Goal: Book appointment/travel/reservation

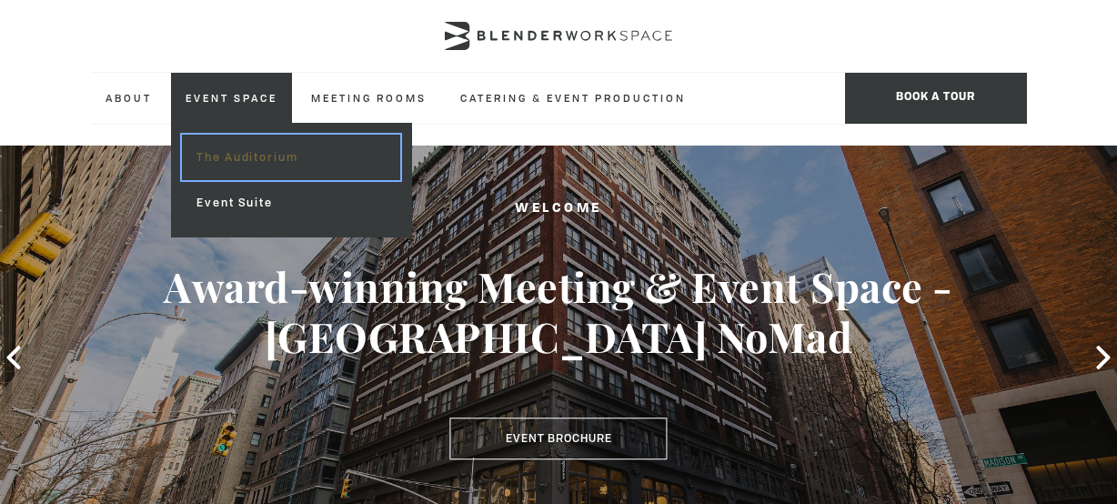
click at [238, 161] on link "The Auditorium" at bounding box center [290, 157] width 217 height 45
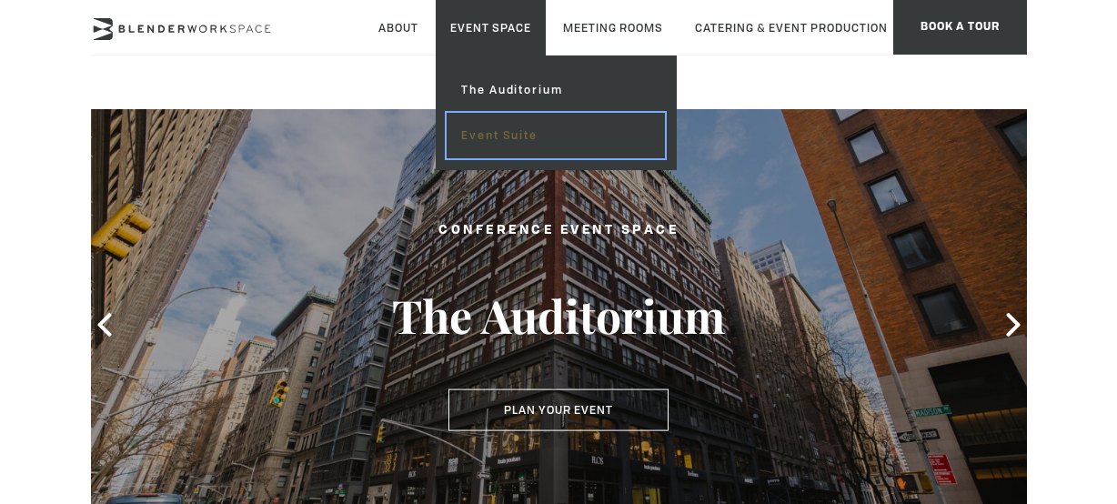
click at [530, 144] on link "Event Suite" at bounding box center [555, 135] width 217 height 45
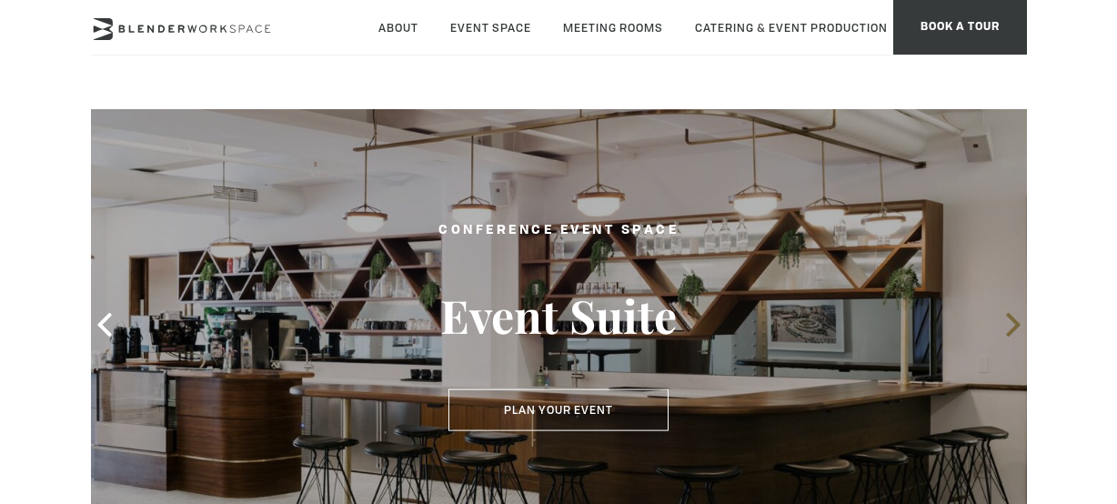
click at [1010, 325] on icon at bounding box center [1013, 325] width 24 height 24
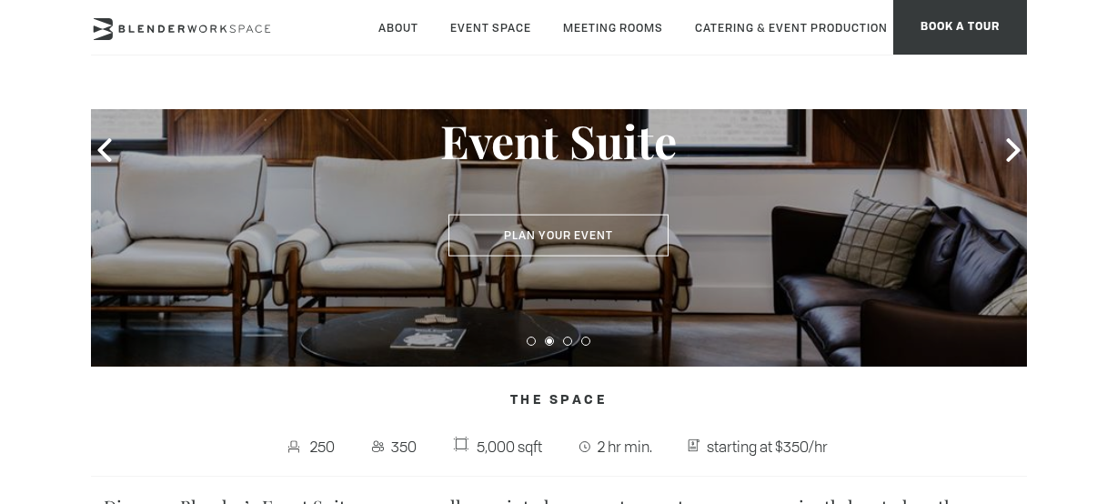
scroll to position [182, 0]
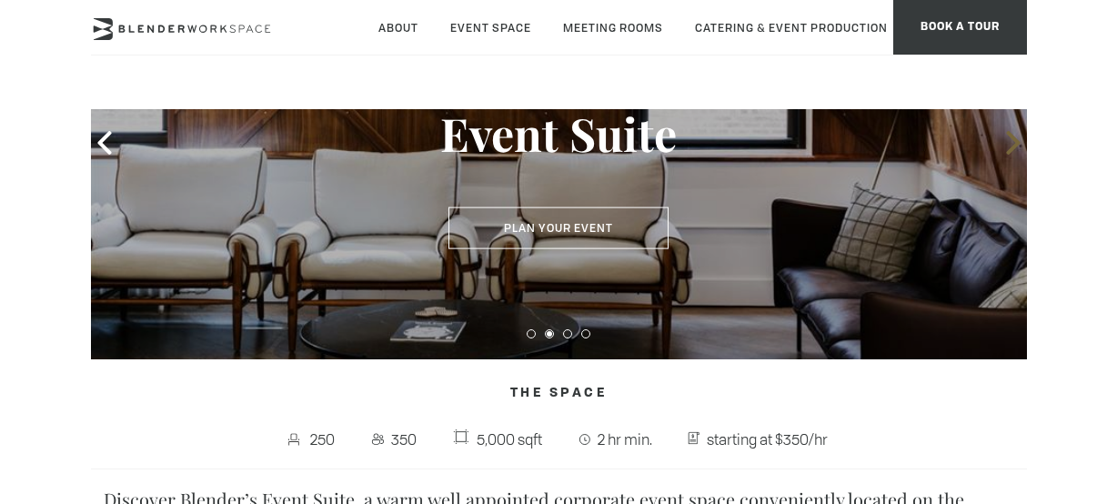
click at [1012, 145] on icon at bounding box center [1013, 143] width 24 height 24
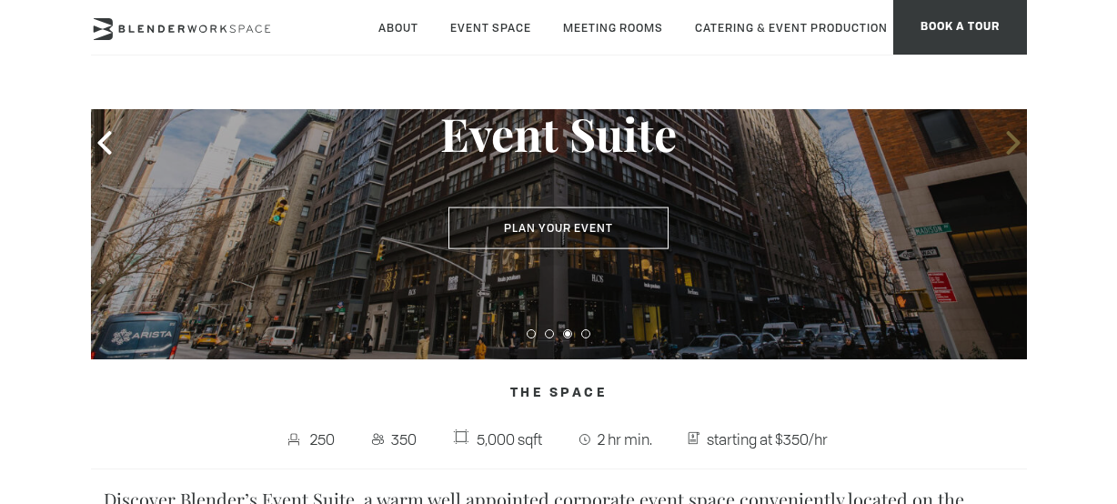
click at [1012, 145] on icon at bounding box center [1013, 143] width 24 height 24
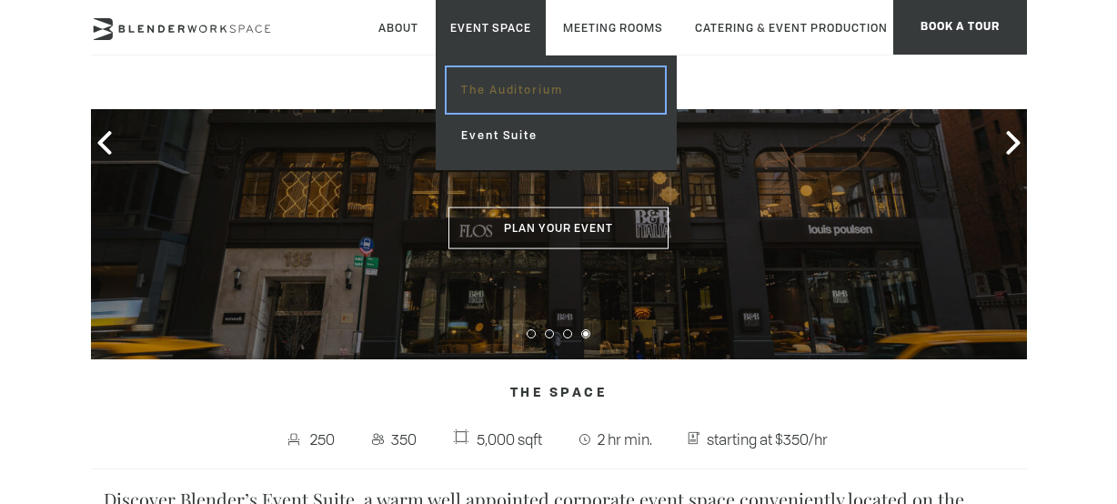
drag, startPoint x: 511, startPoint y: 88, endPoint x: 527, endPoint y: 85, distance: 15.9
click at [512, 88] on link "The Auditorium" at bounding box center [555, 89] width 217 height 45
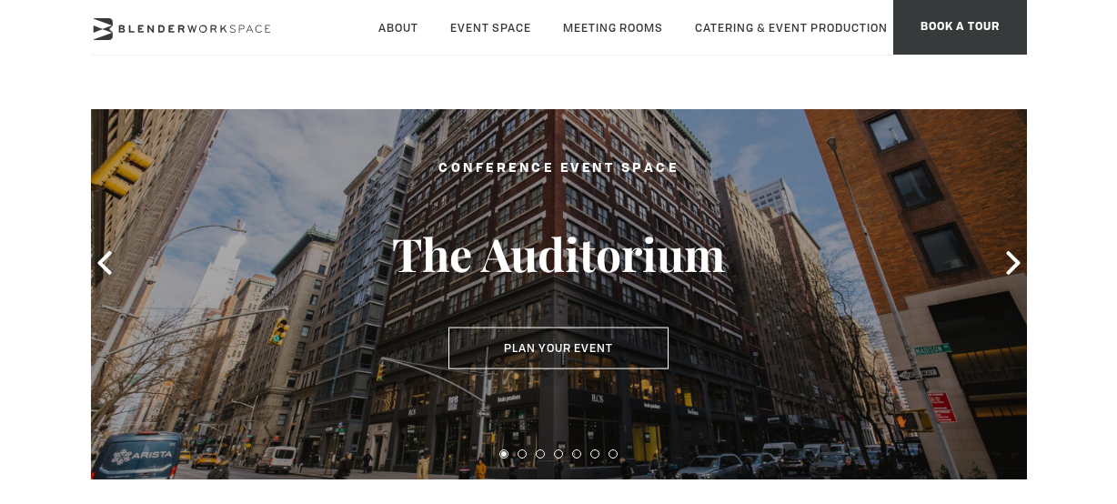
scroll to position [91, 0]
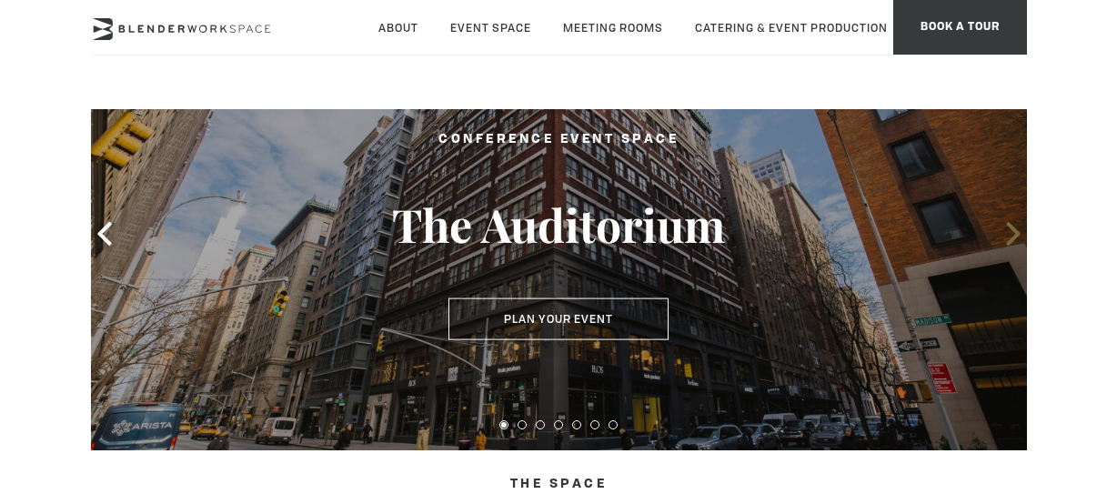
click at [1011, 241] on icon at bounding box center [1013, 234] width 14 height 24
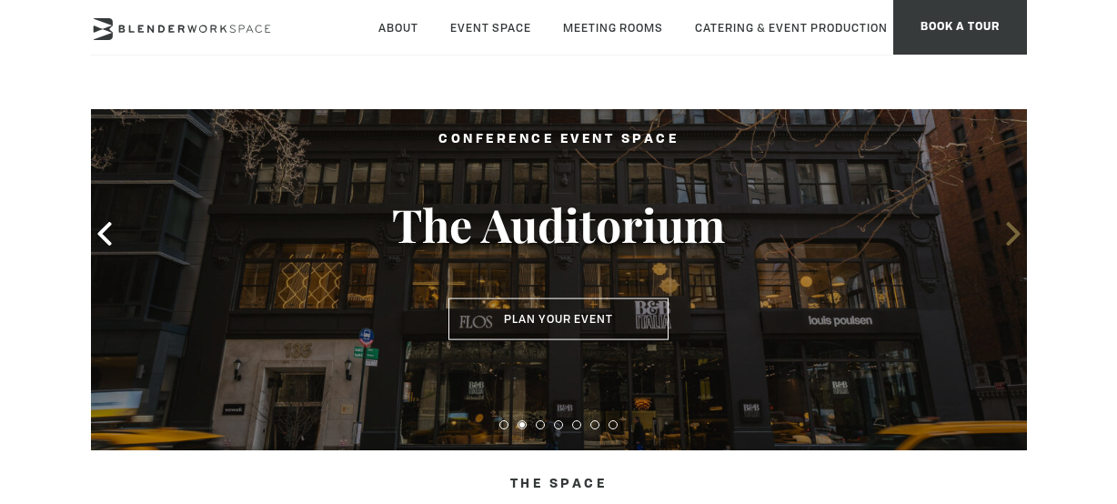
click at [1011, 241] on icon at bounding box center [1013, 234] width 14 height 24
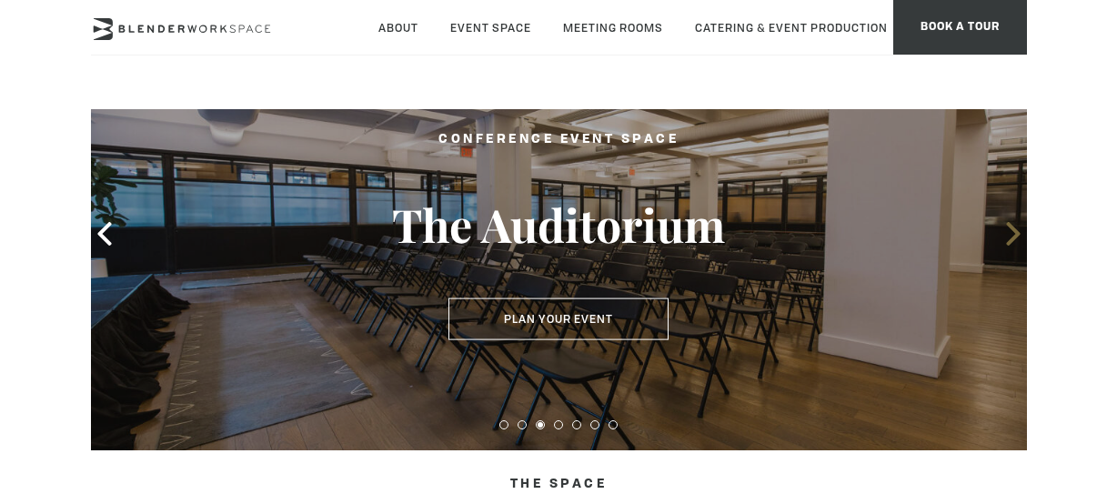
click at [1019, 238] on icon at bounding box center [1013, 234] width 24 height 24
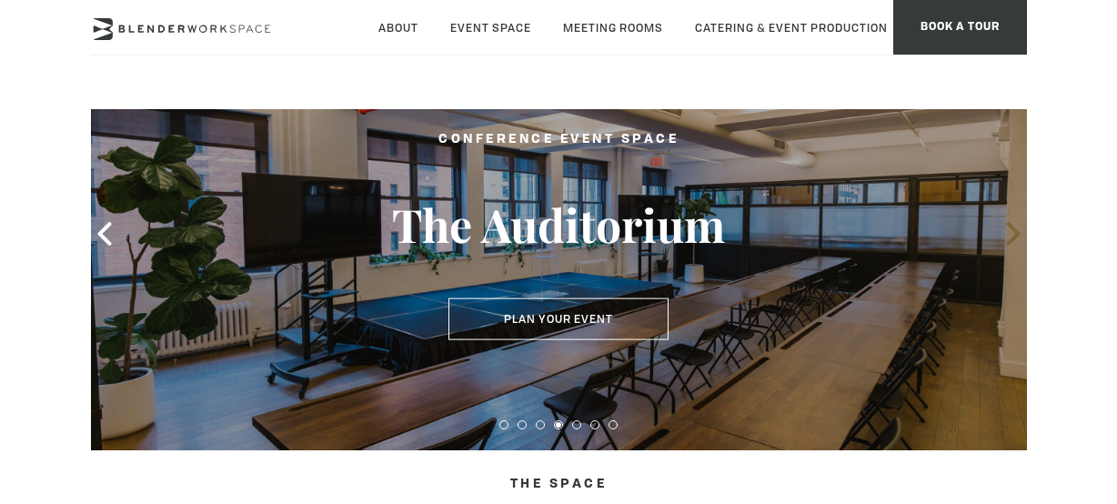
click at [1019, 236] on icon at bounding box center [1013, 234] width 24 height 24
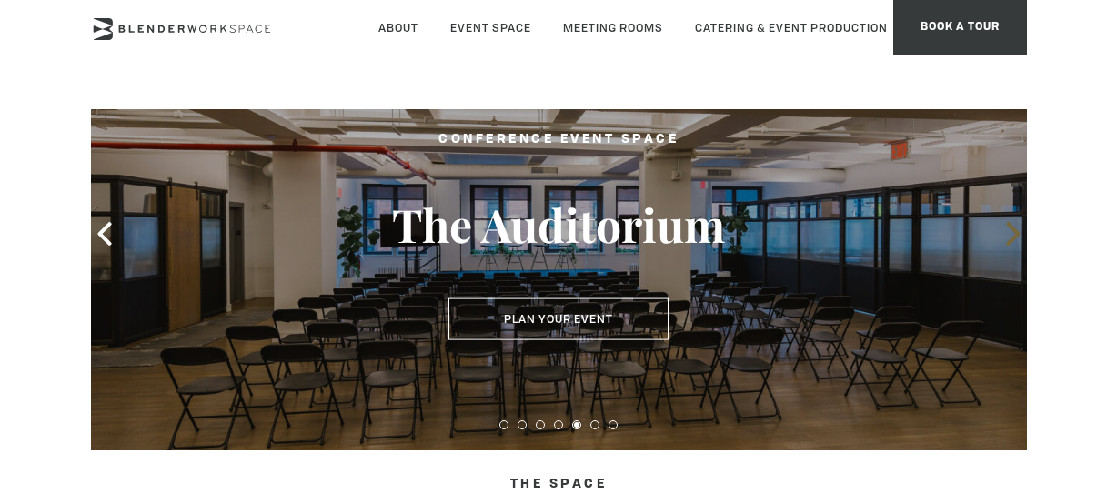
click at [1013, 227] on icon at bounding box center [1013, 234] width 14 height 24
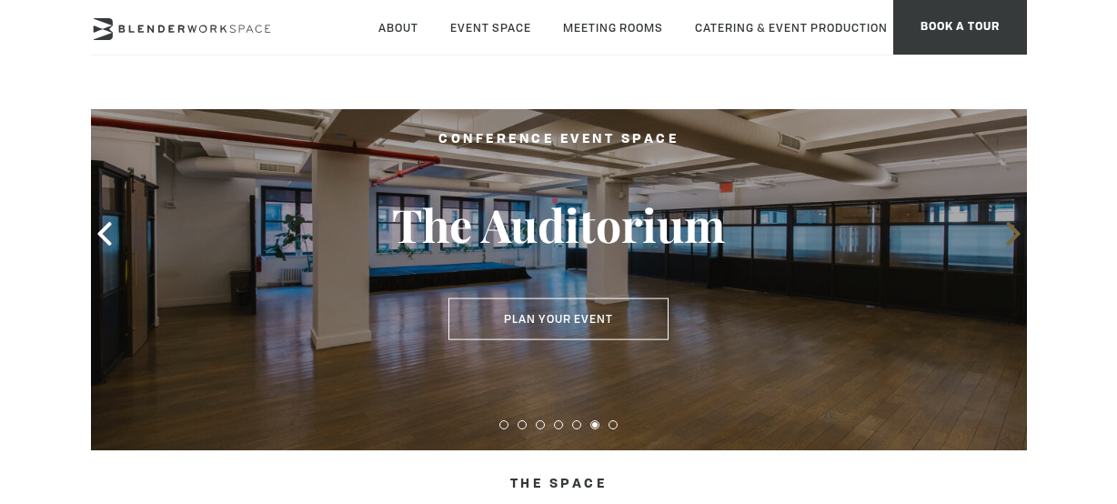
click at [1013, 227] on icon at bounding box center [1013, 234] width 14 height 24
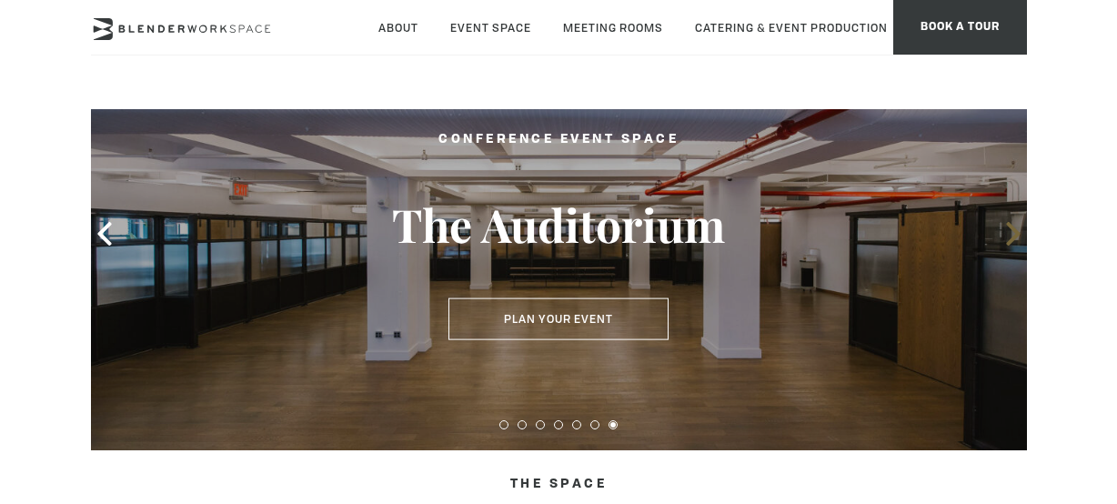
click at [1014, 236] on icon at bounding box center [1013, 234] width 14 height 24
